Goal: Transaction & Acquisition: Purchase product/service

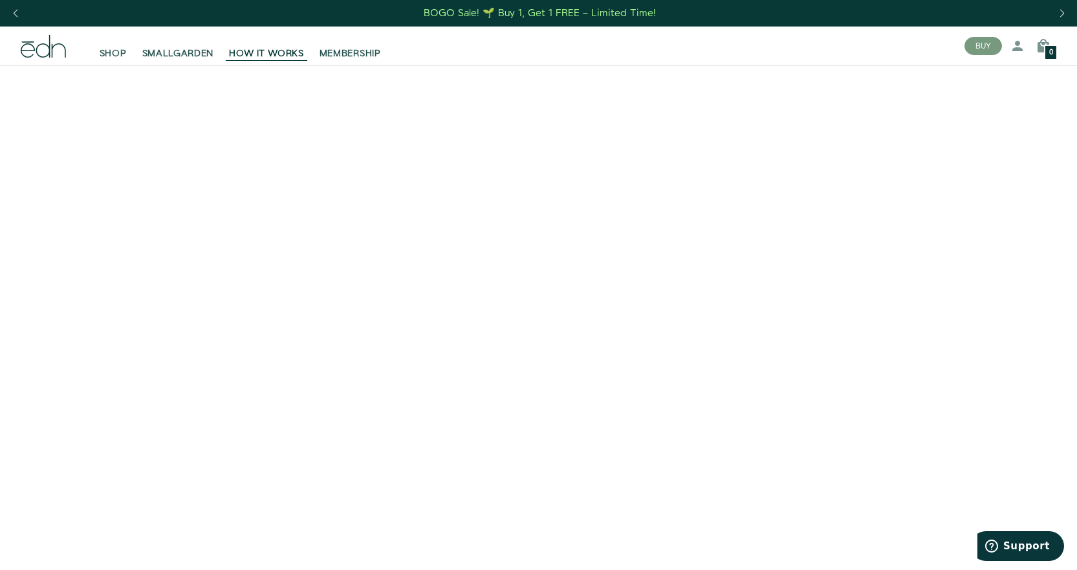
click at [836, 396] on video at bounding box center [538, 334] width 1077 height 539
click at [200, 50] on span "SMALLGARDEN" at bounding box center [178, 53] width 72 height 13
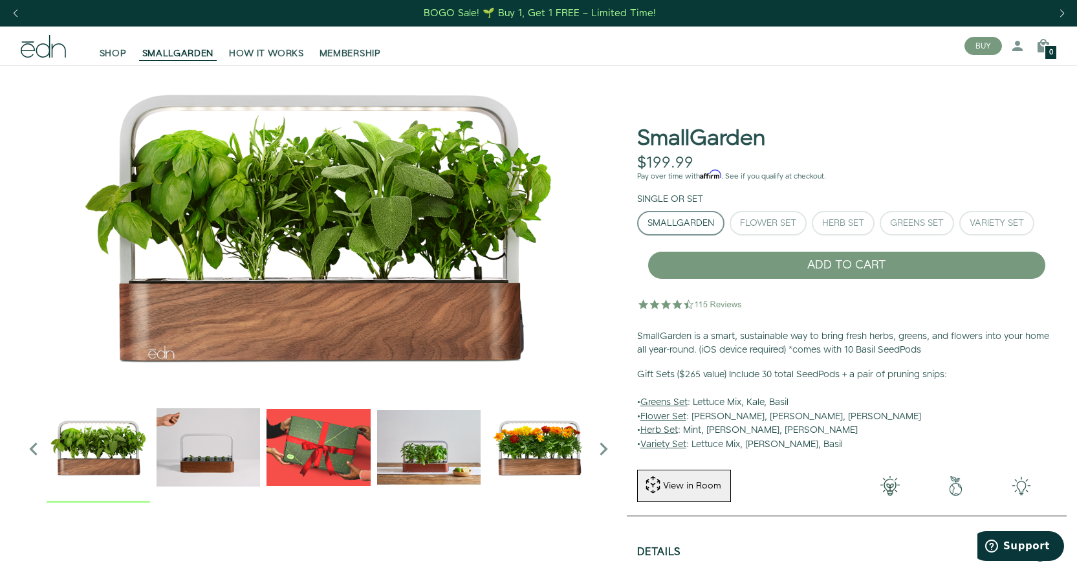
click at [202, 468] on img "2 / 6" at bounding box center [208, 446] width 103 height 103
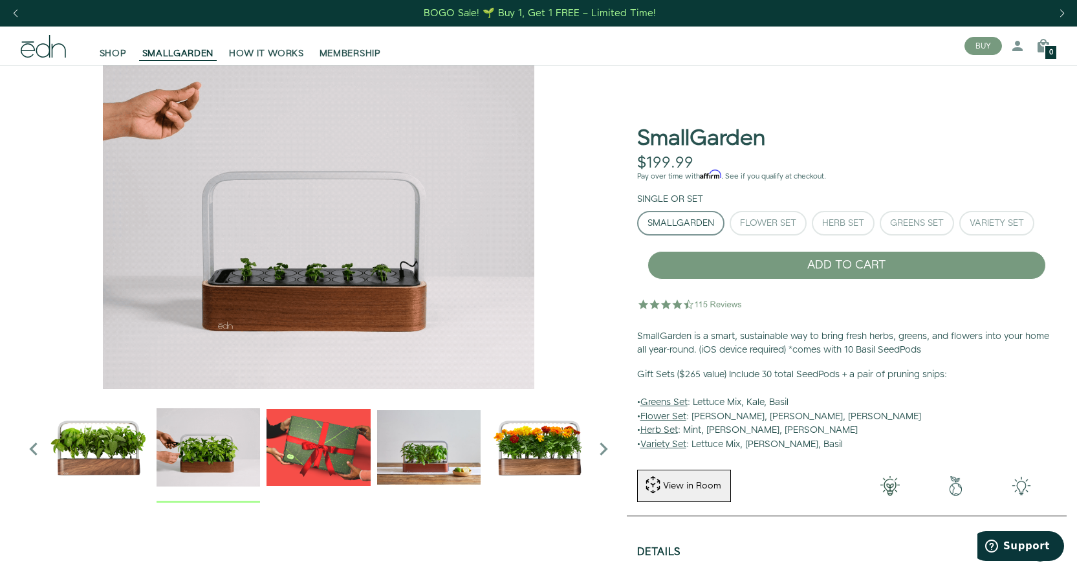
click at [314, 303] on img "2 / 6" at bounding box center [319, 226] width 596 height 323
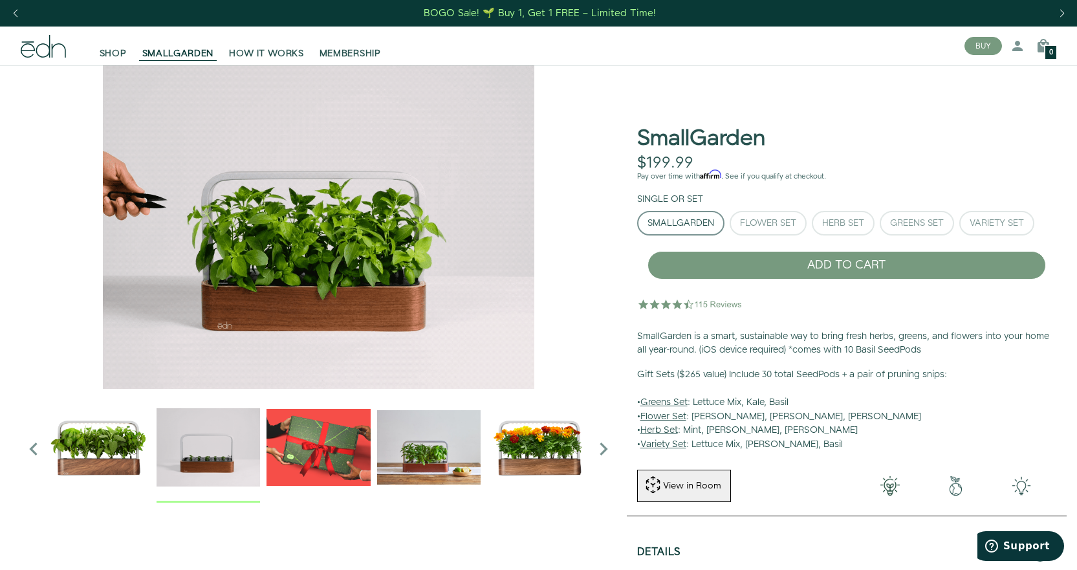
click at [268, 292] on img "2 / 6" at bounding box center [319, 226] width 596 height 323
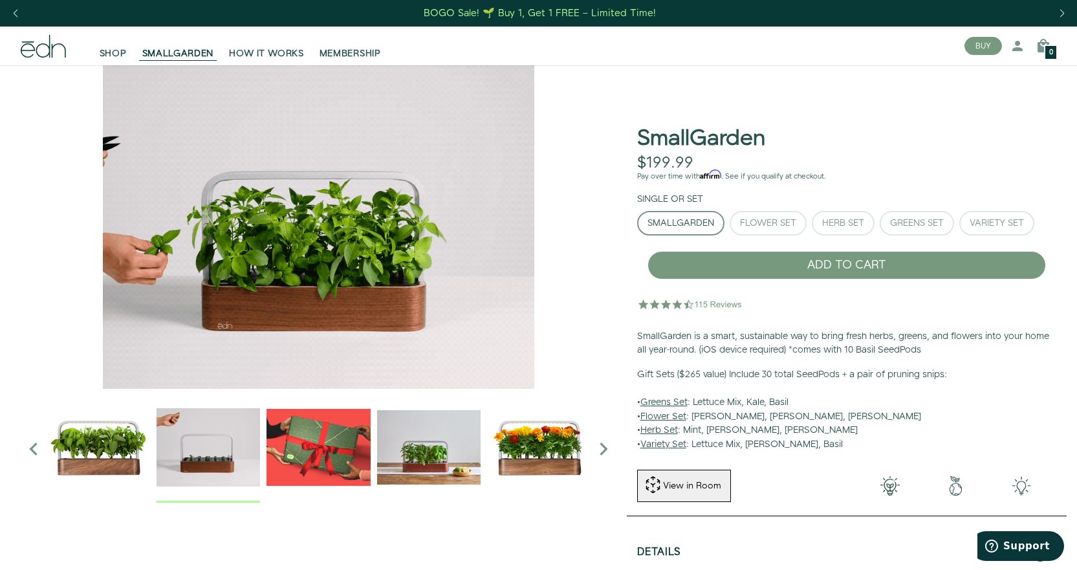
click at [208, 459] on img "2 / 6" at bounding box center [208, 446] width 103 height 103
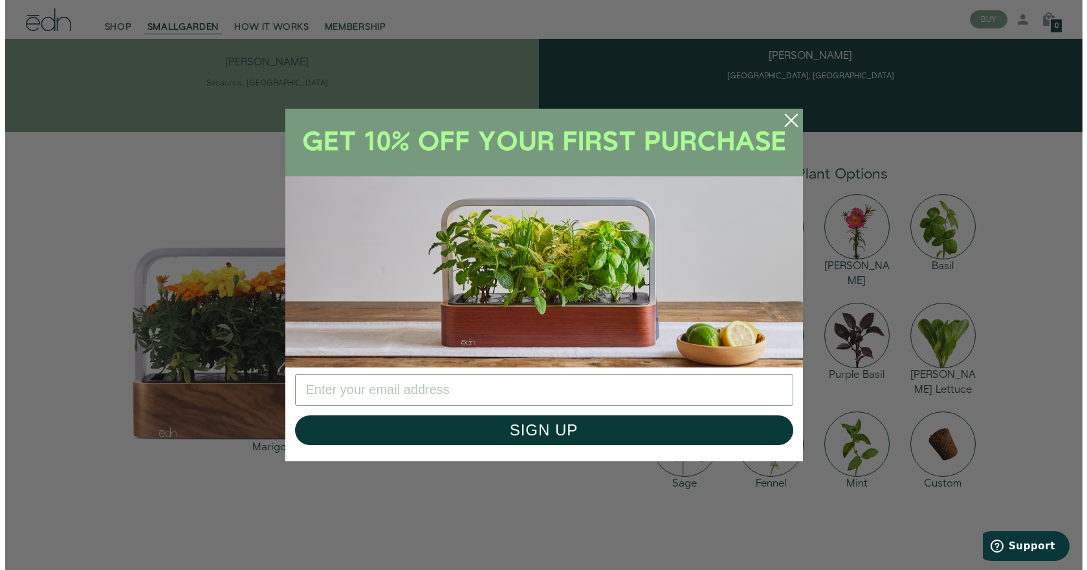
scroll to position [1757, 0]
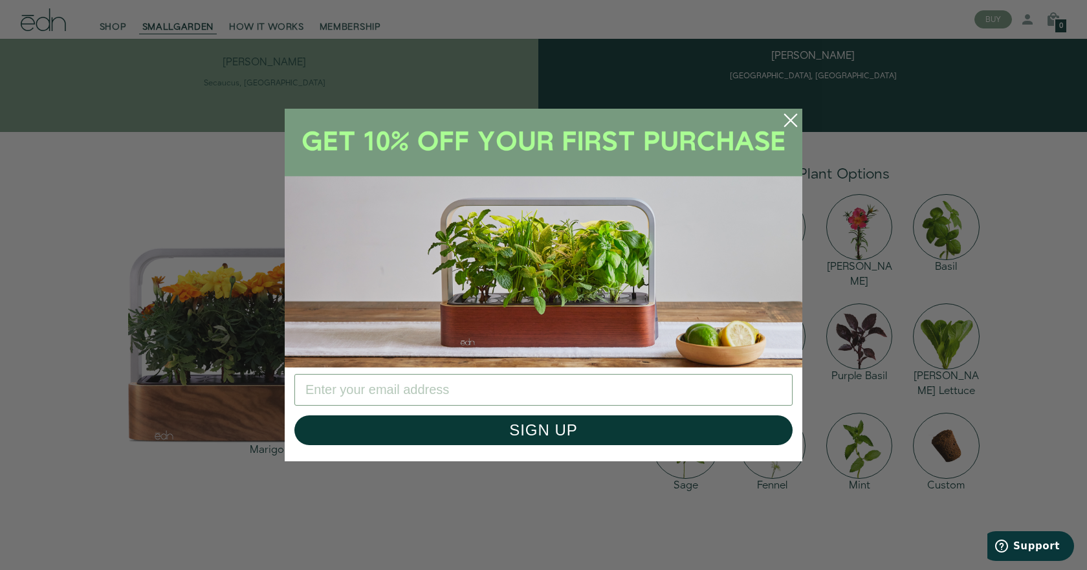
drag, startPoint x: 1083, startPoint y: 96, endPoint x: 1078, endPoint y: 406, distance: 309.2
drag, startPoint x: 788, startPoint y: 122, endPoint x: 810, endPoint y: 133, distance: 24.6
click at [788, 122] on icon "Close dialog" at bounding box center [791, 120] width 30 height 30
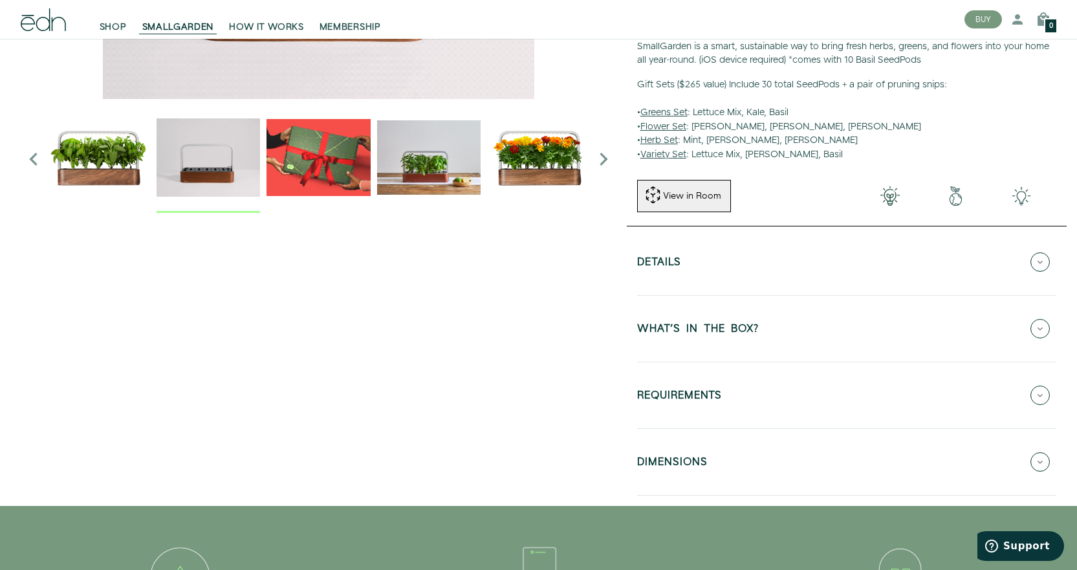
scroll to position [0, 0]
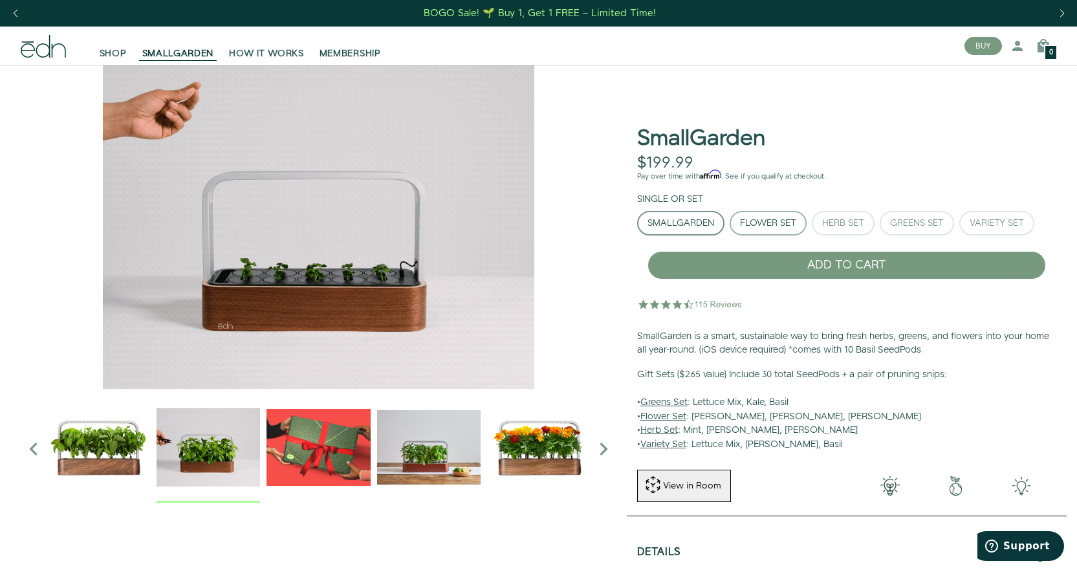
click at [761, 221] on div "Flower Set" at bounding box center [768, 223] width 56 height 9
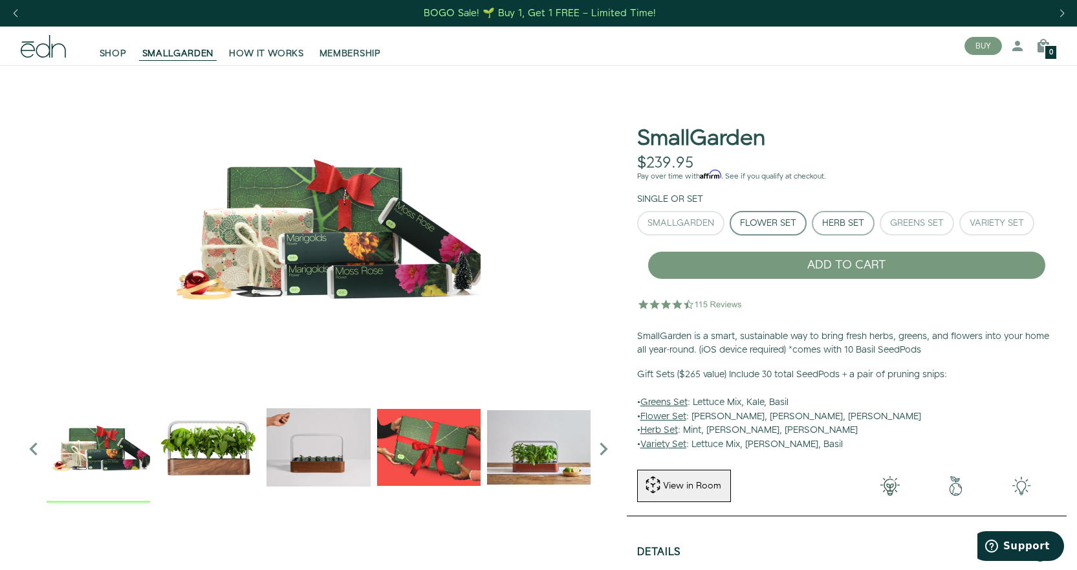
click at [844, 223] on div "Herb Set" at bounding box center [843, 223] width 42 height 9
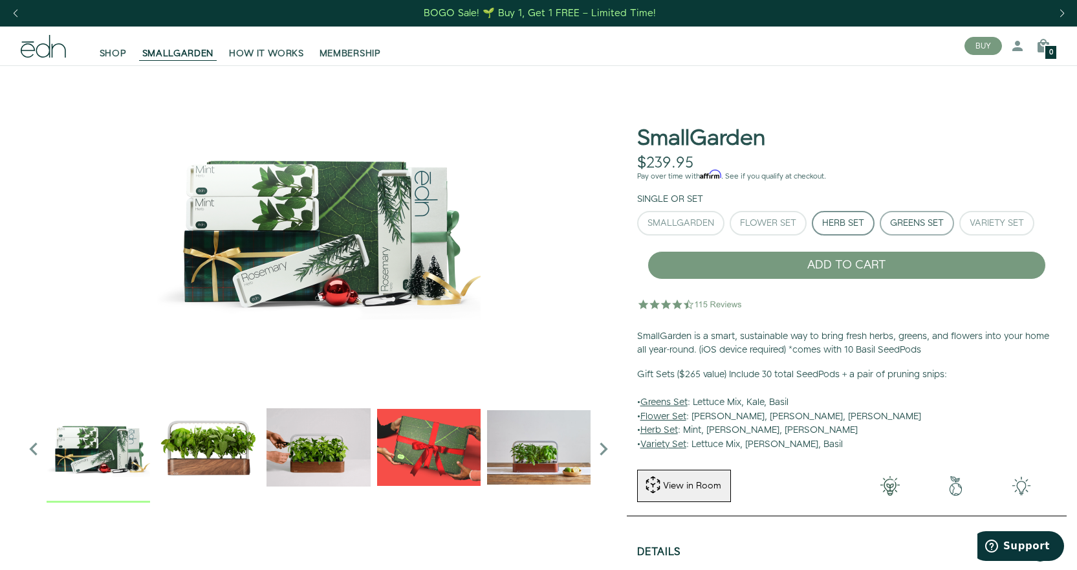
click at [912, 220] on div "Greens Set" at bounding box center [917, 223] width 54 height 9
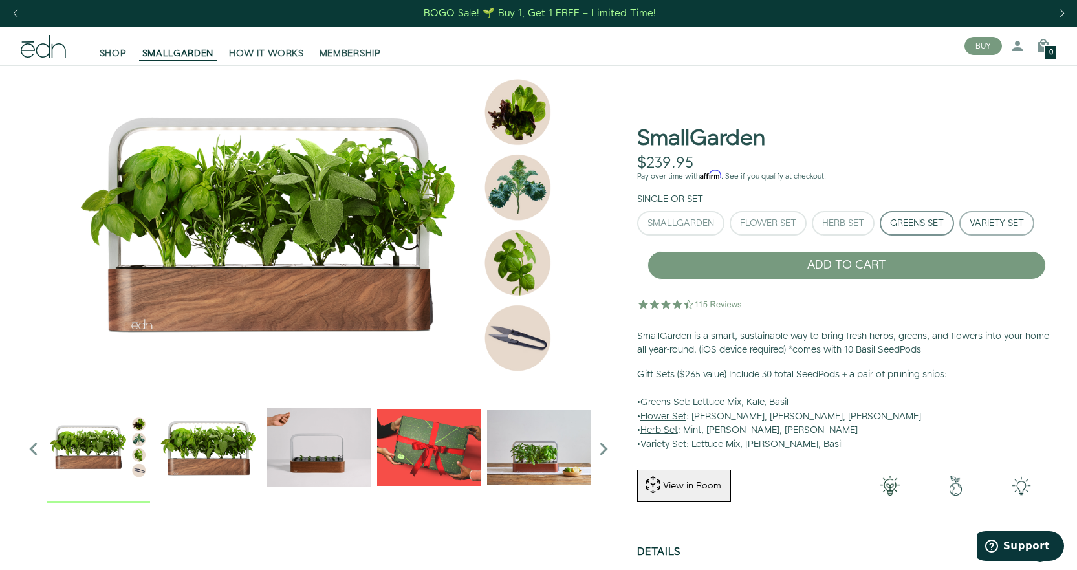
click at [1003, 227] on div "Variety Set" at bounding box center [997, 223] width 54 height 9
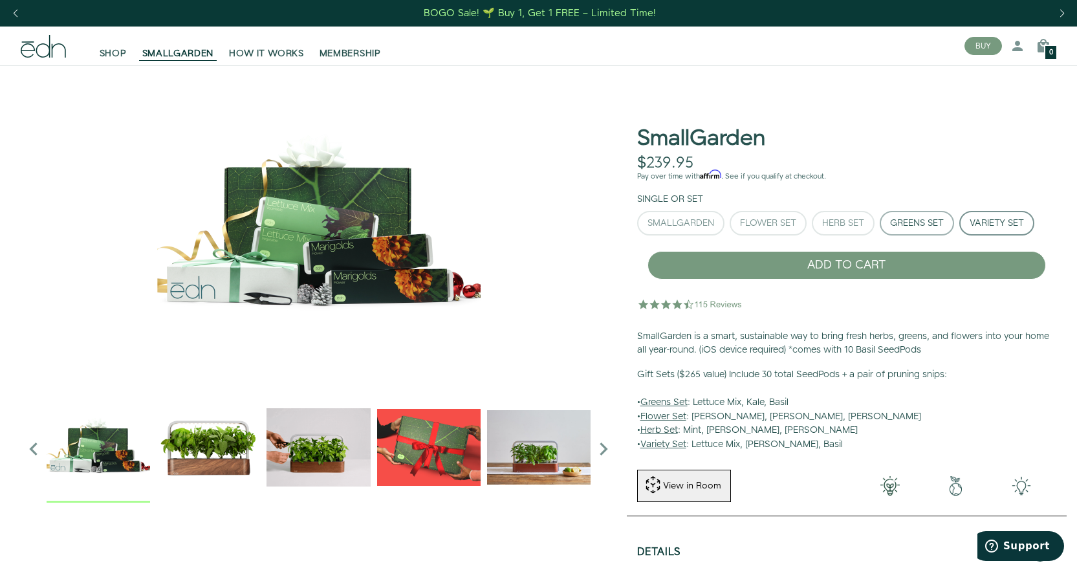
click at [915, 219] on div "Greens Set" at bounding box center [917, 223] width 54 height 9
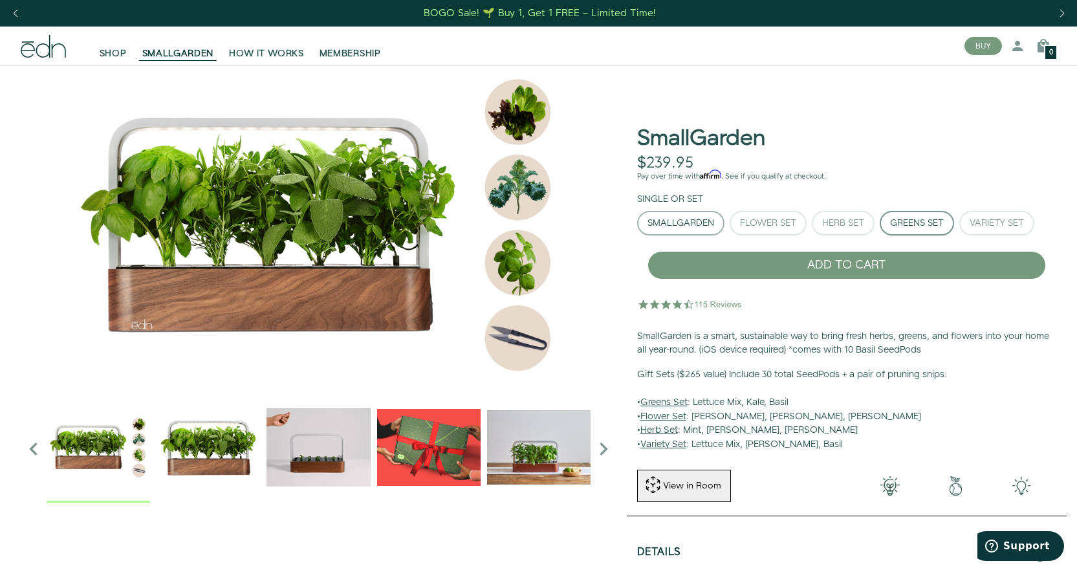
click at [685, 222] on div "SmallGarden" at bounding box center [680, 223] width 67 height 9
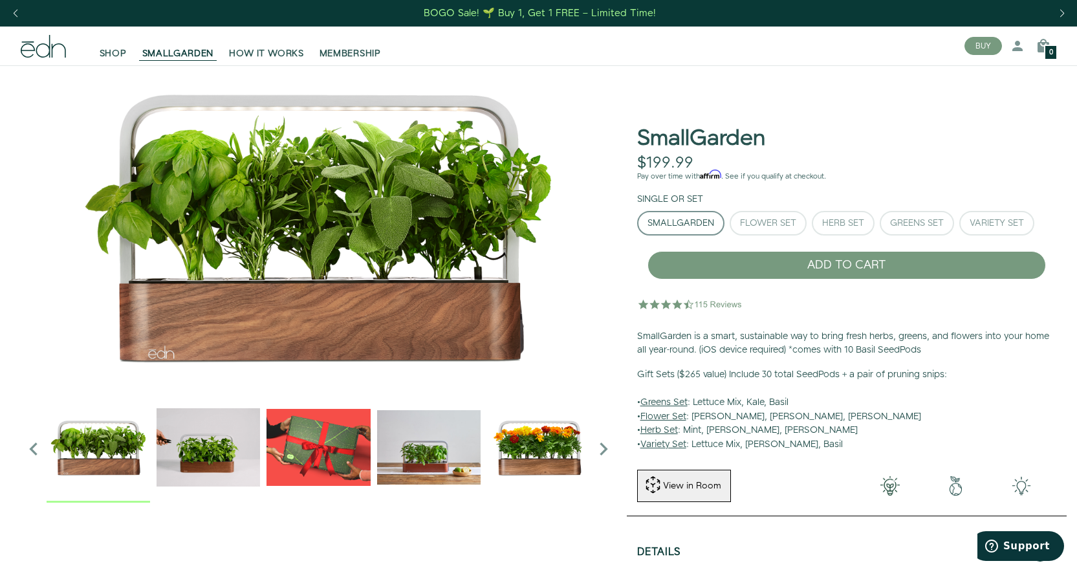
click at [482, 261] on img "1 / 6" at bounding box center [319, 226] width 596 height 323
click at [354, 447] on img "3 / 6" at bounding box center [317, 446] width 103 height 103
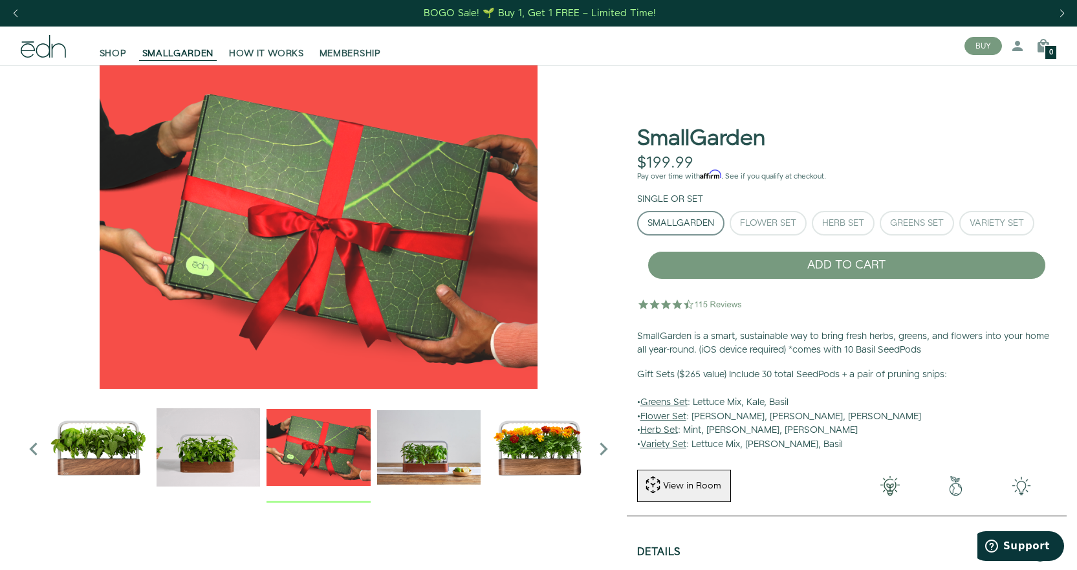
click at [228, 437] on img "2 / 6" at bounding box center [208, 446] width 103 height 103
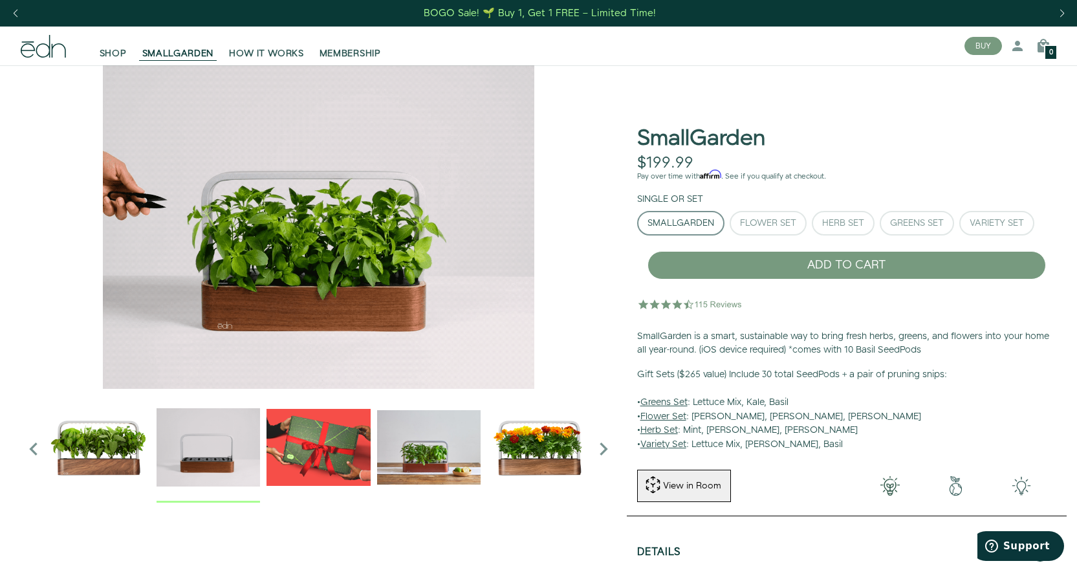
click at [213, 433] on img "2 / 6" at bounding box center [208, 446] width 103 height 103
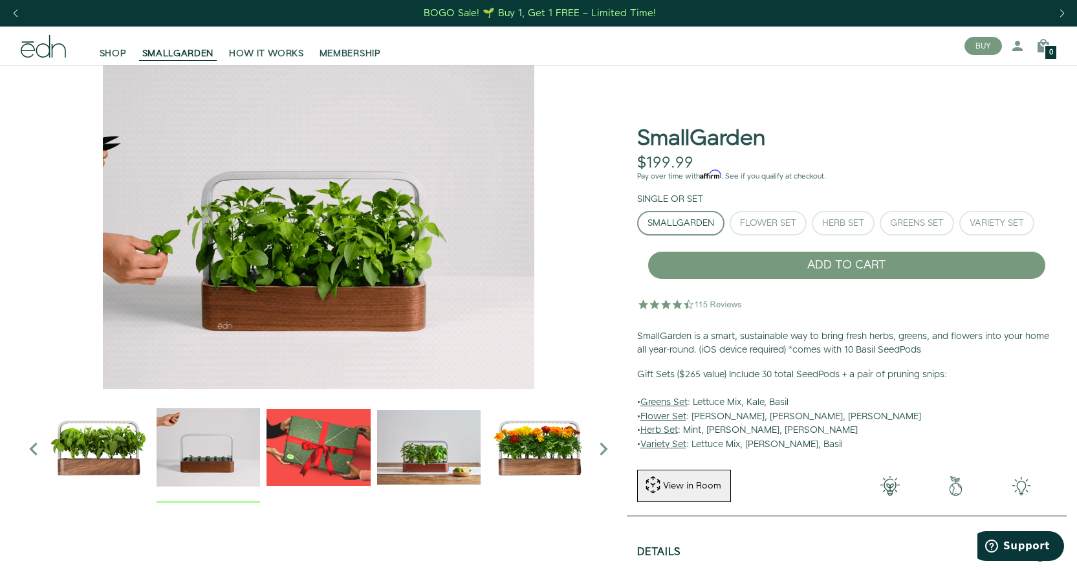
click at [213, 433] on img "2 / 6" at bounding box center [208, 446] width 103 height 103
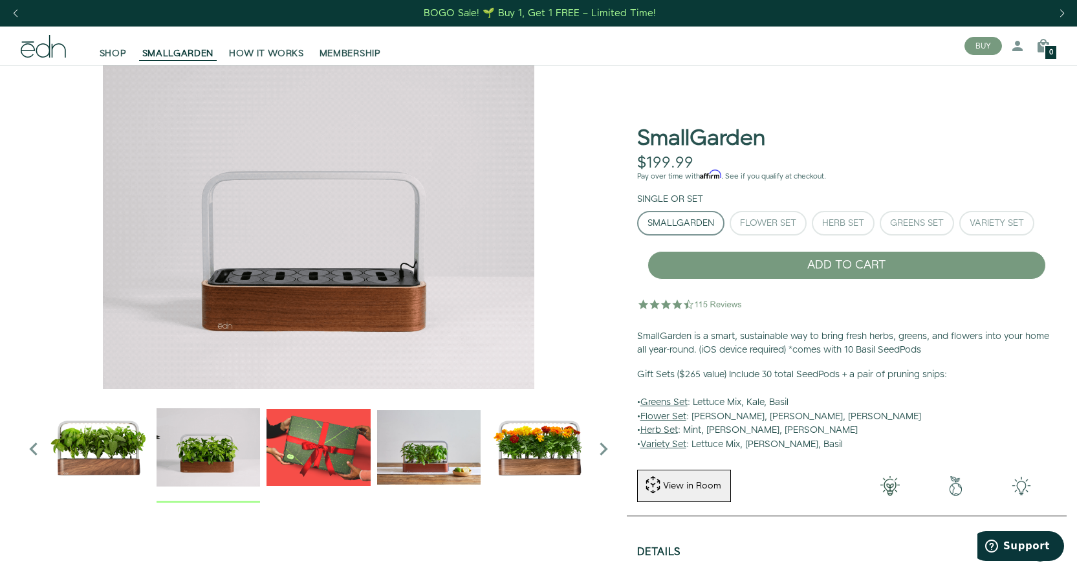
click at [213, 433] on img "2 / 6" at bounding box center [208, 446] width 103 height 103
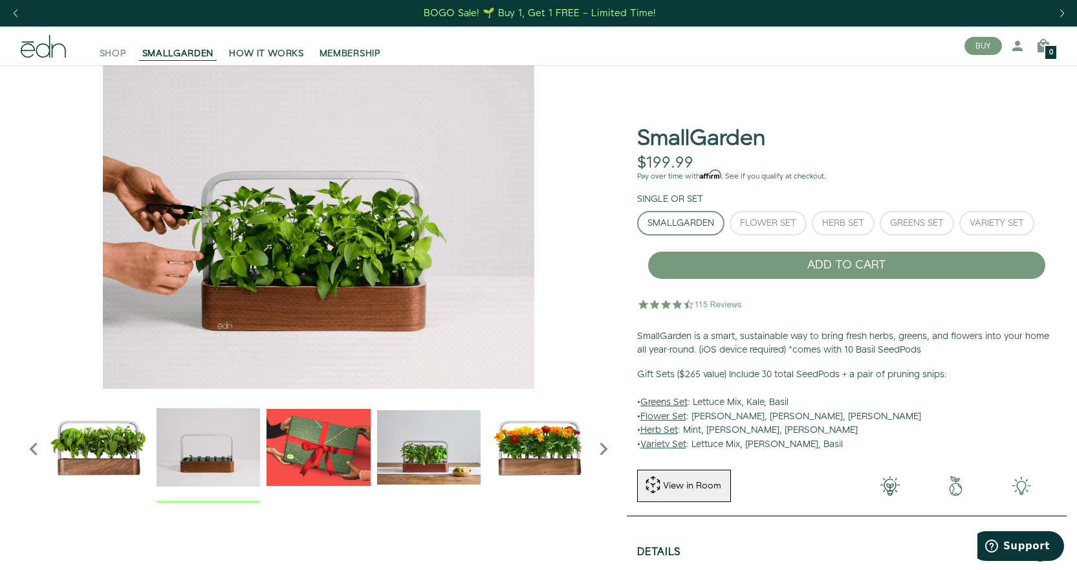
click at [105, 52] on span "SHOP" at bounding box center [113, 53] width 27 height 13
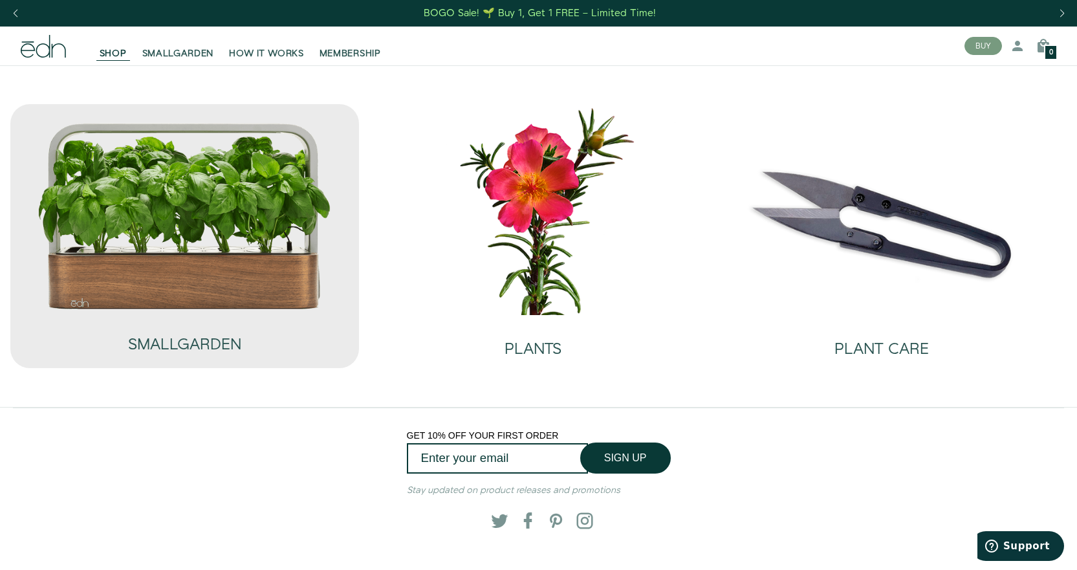
click at [229, 265] on img at bounding box center [184, 217] width 295 height 190
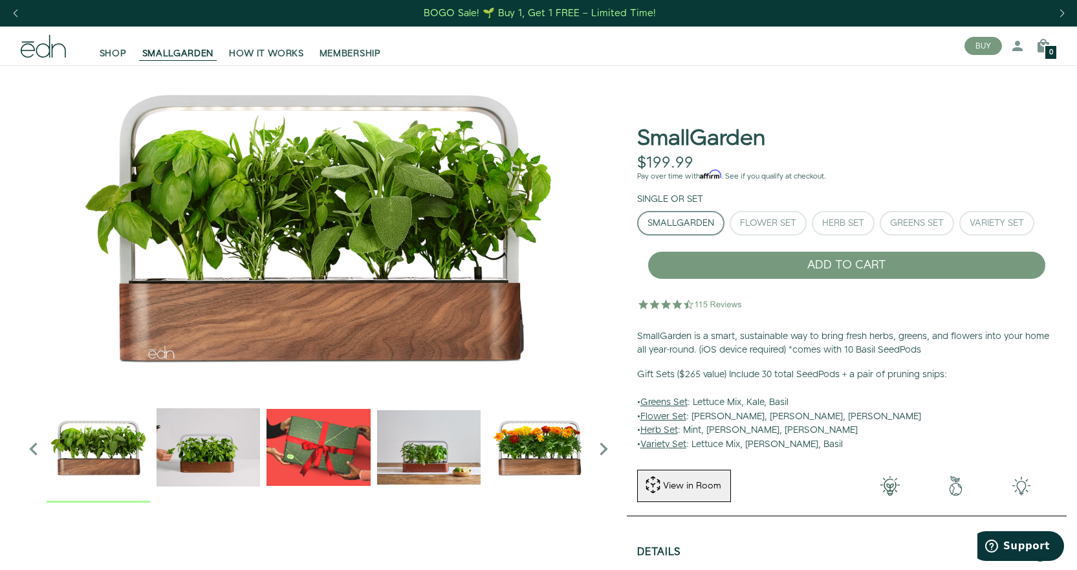
click at [174, 455] on img "2 / 6" at bounding box center [208, 446] width 103 height 103
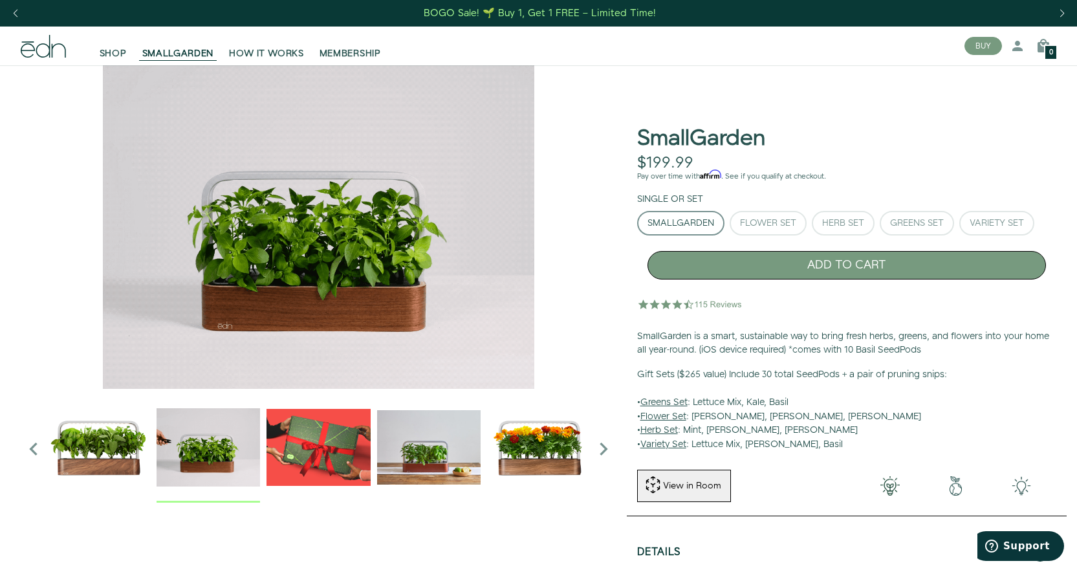
click at [847, 258] on button "ADD TO CART" at bounding box center [846, 265] width 398 height 28
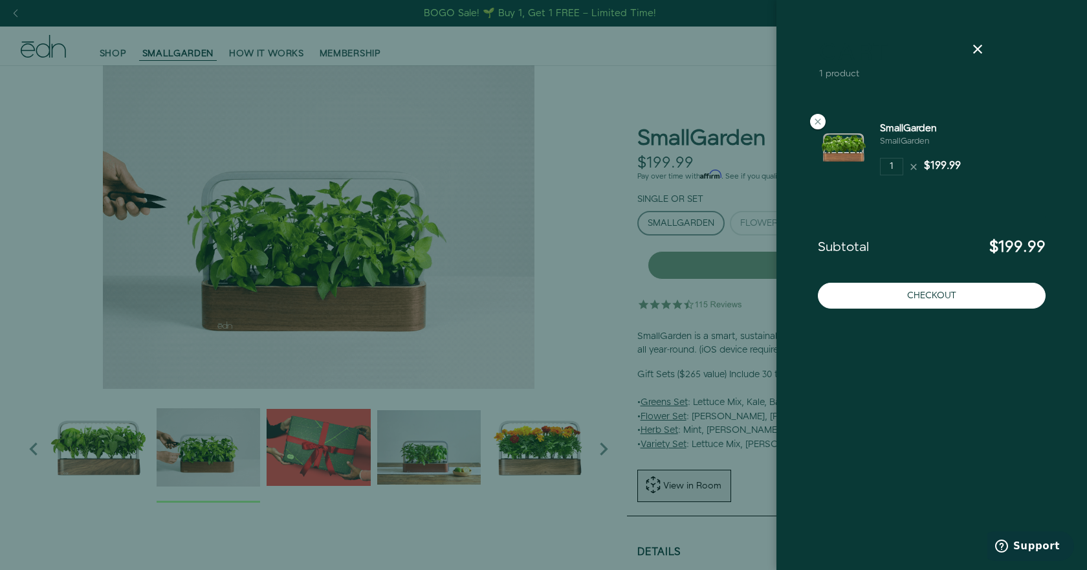
click at [857, 157] on img at bounding box center [844, 148] width 52 height 52
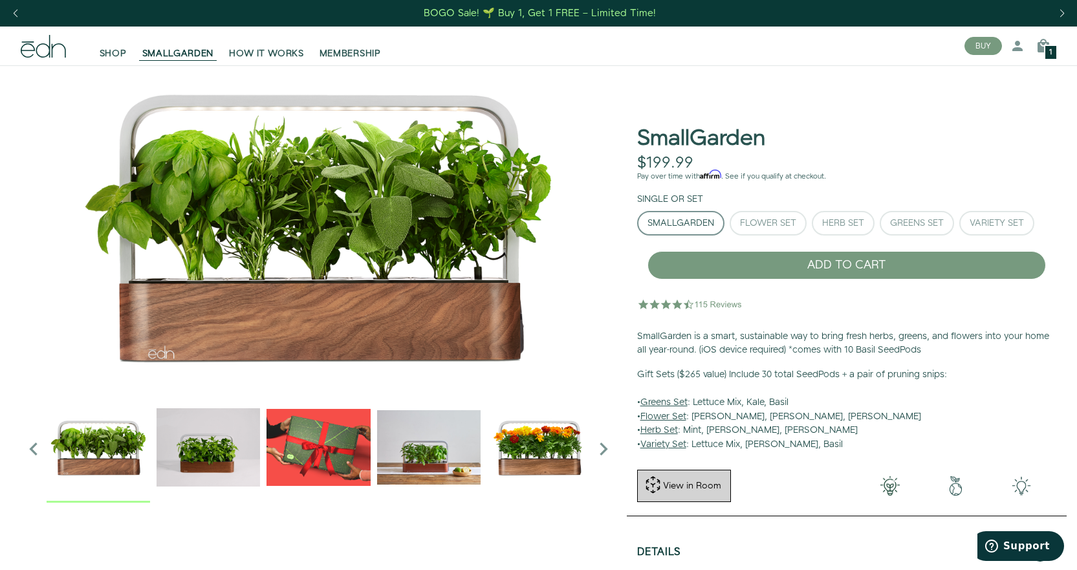
click at [686, 486] on div "View in Room" at bounding box center [692, 485] width 61 height 13
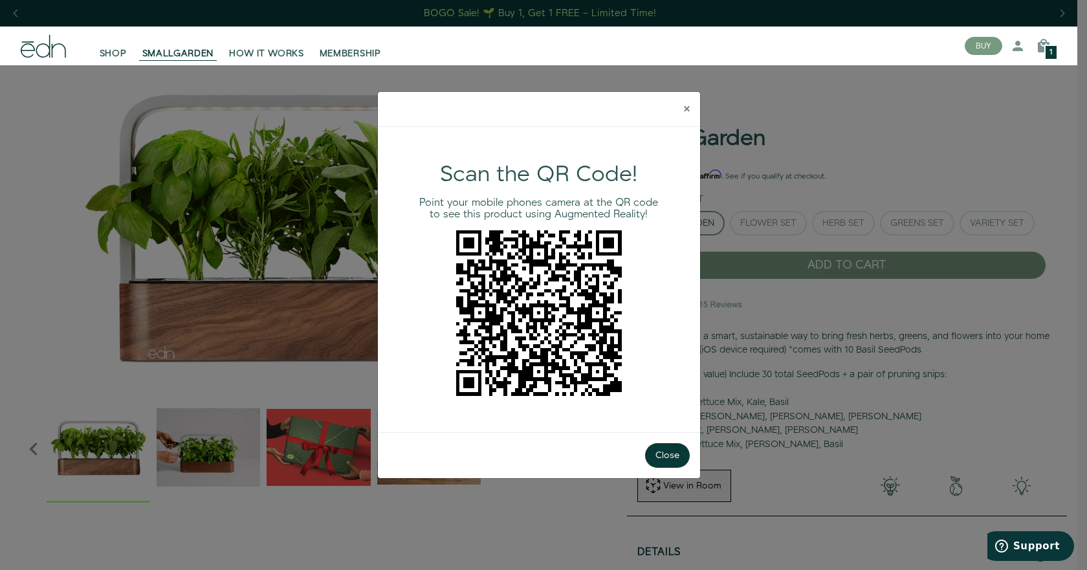
click at [686, 103] on span "×" at bounding box center [687, 108] width 6 height 19
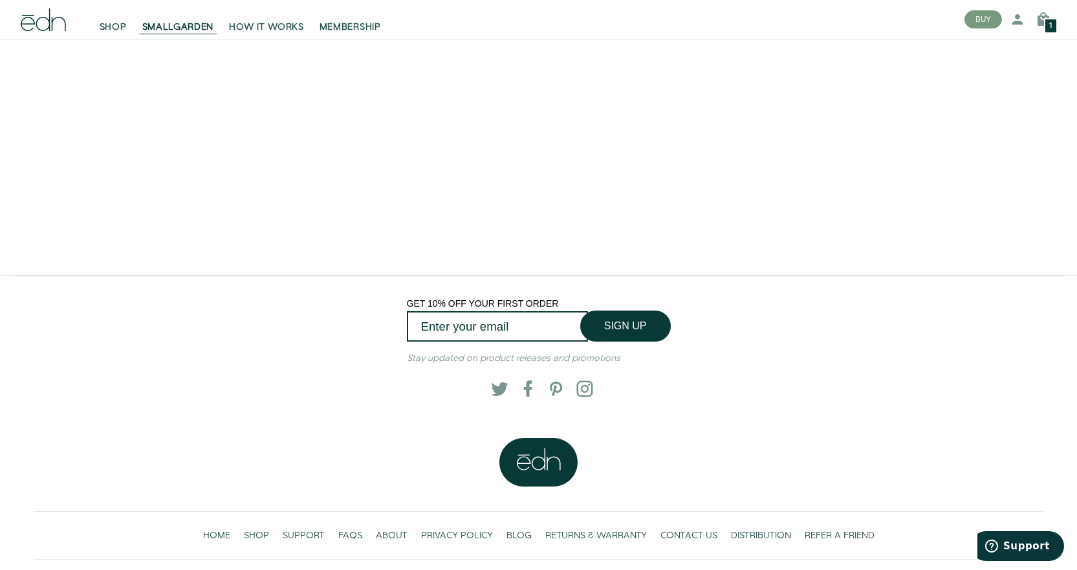
scroll to position [2642, 0]
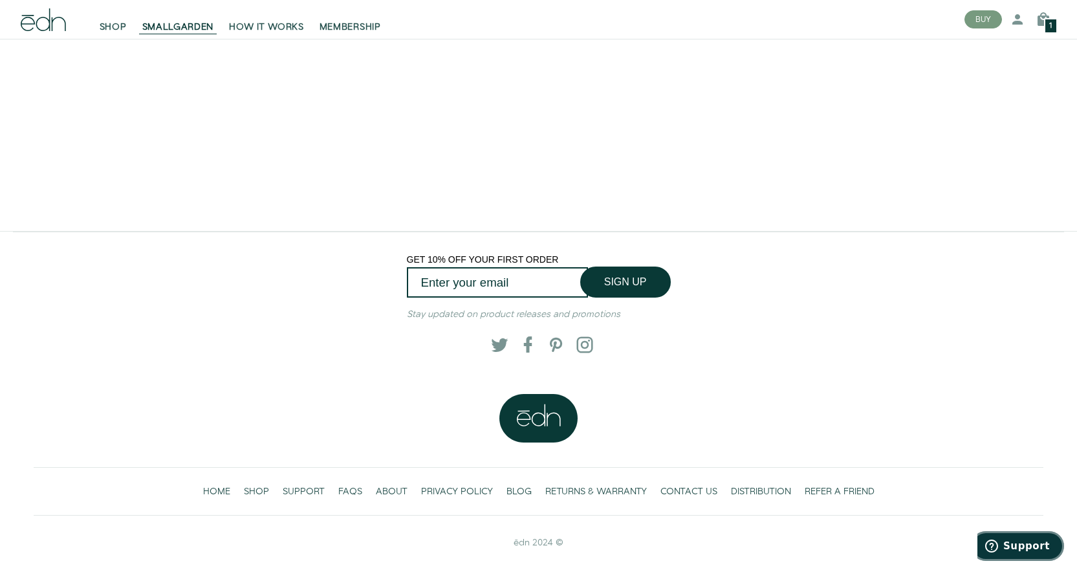
drag, startPoint x: 1016, startPoint y: 562, endPoint x: 1016, endPoint y: 570, distance: 8.4
click at [1016, 563] on html "Support" at bounding box center [1020, 547] width 87 height 32
click at [349, 498] on span "FAQS" at bounding box center [350, 491] width 24 height 13
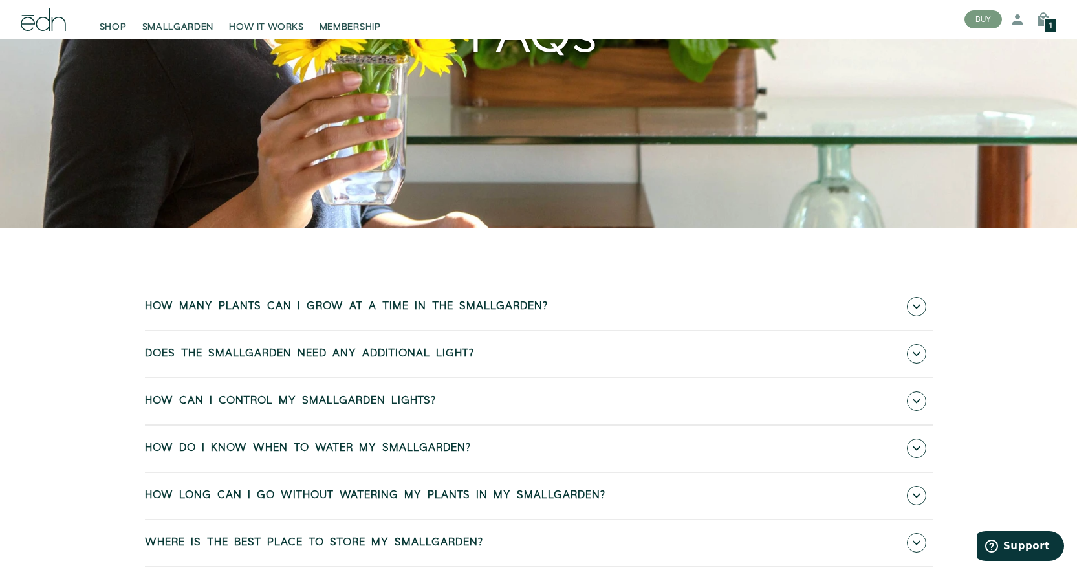
scroll to position [325, 0]
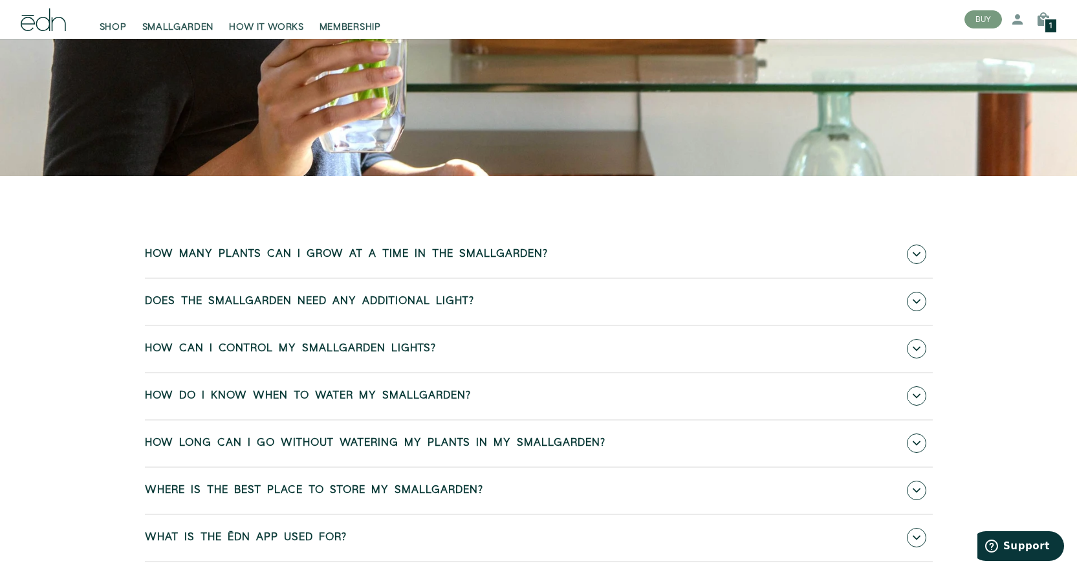
click at [382, 254] on span "How many plants can I grow at a time in the SmallGarden?" at bounding box center [346, 254] width 403 height 12
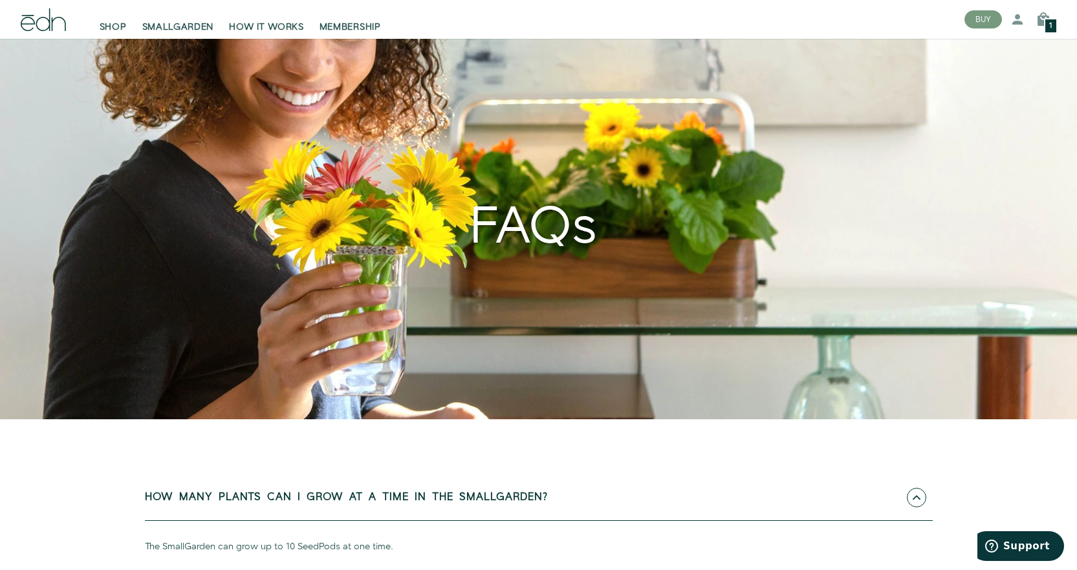
scroll to position [0, 0]
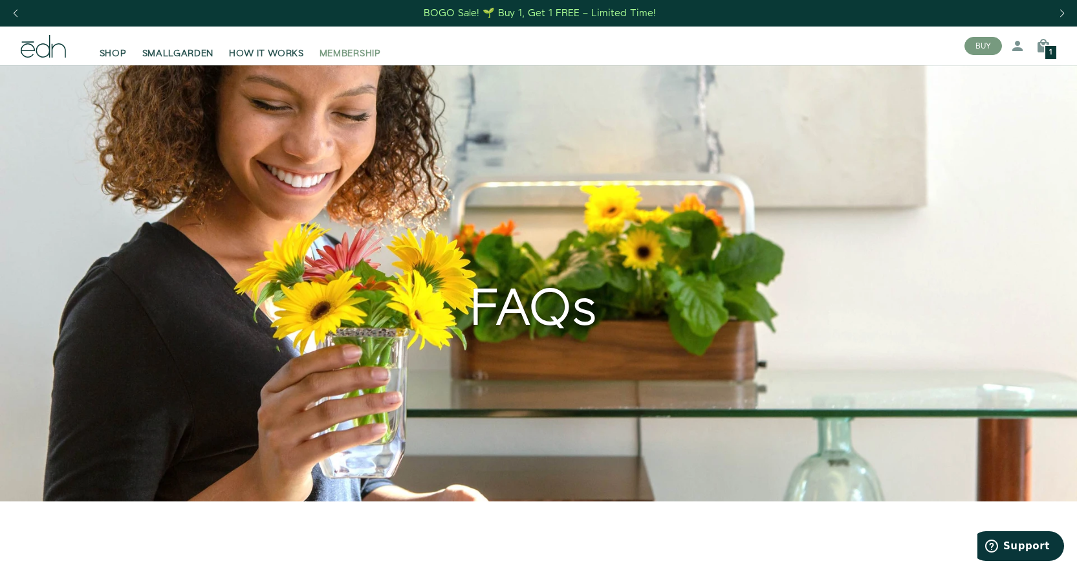
click at [372, 54] on span "MEMBERSHIP" at bounding box center [350, 53] width 61 height 13
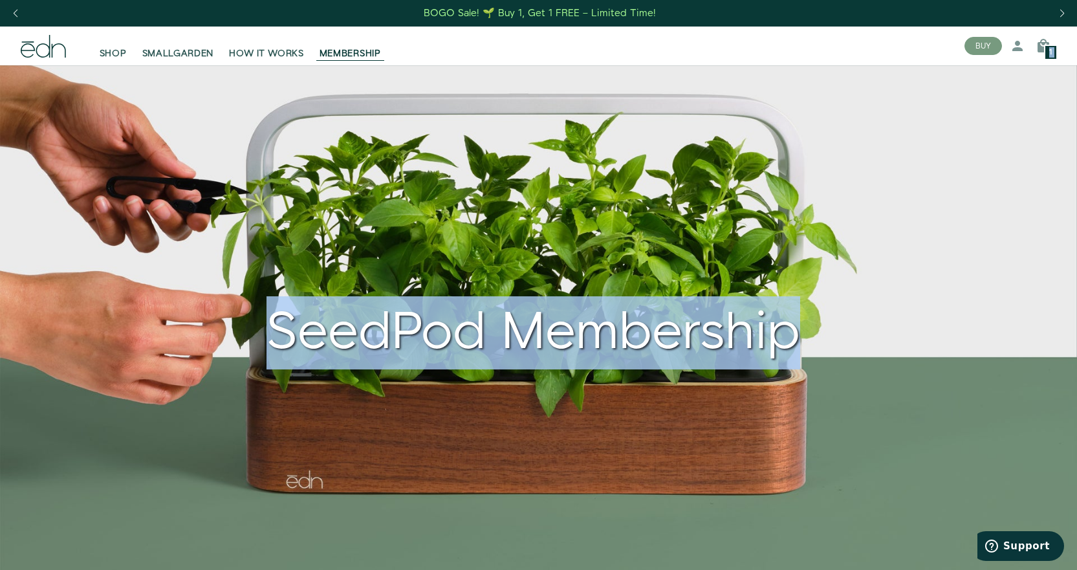
drag, startPoint x: 1076, startPoint y: 62, endPoint x: 1086, endPoint y: 133, distance: 71.3
